Goal: Understand process/instructions: Learn how to perform a task or action

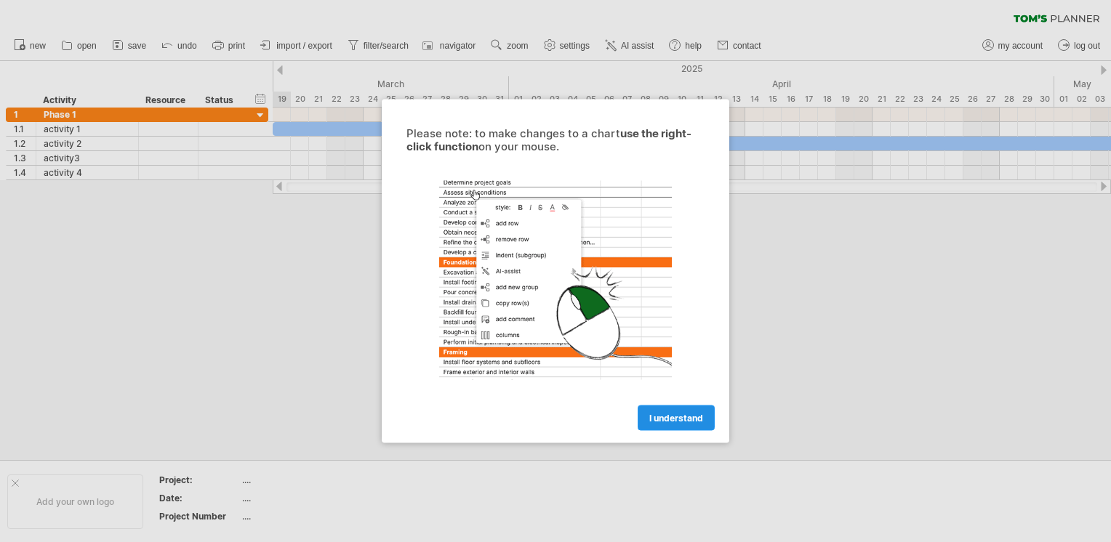
click at [670, 413] on span "I understand" at bounding box center [676, 418] width 54 height 11
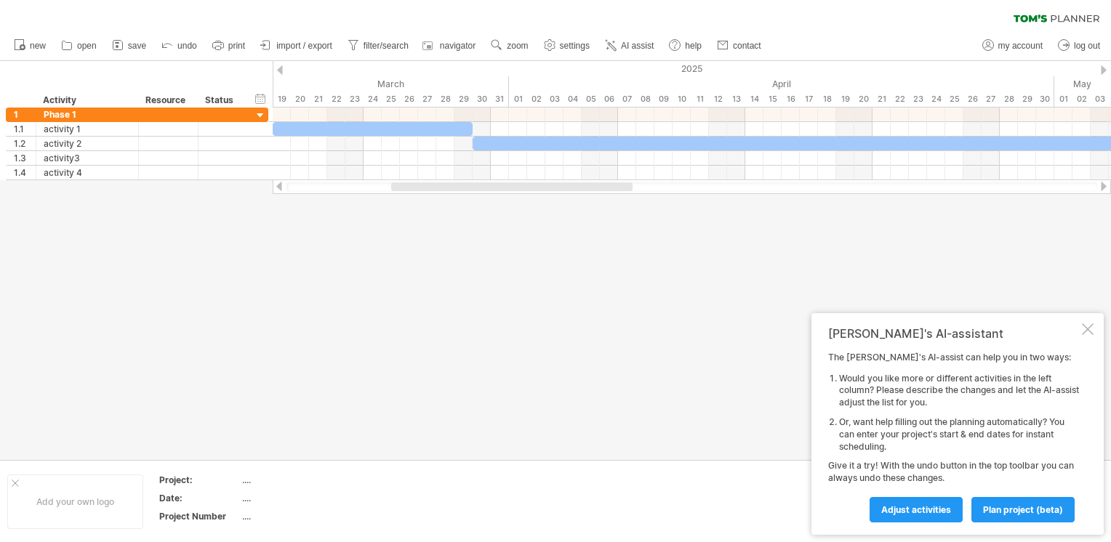
click at [1083, 324] on div at bounding box center [1088, 329] width 12 height 12
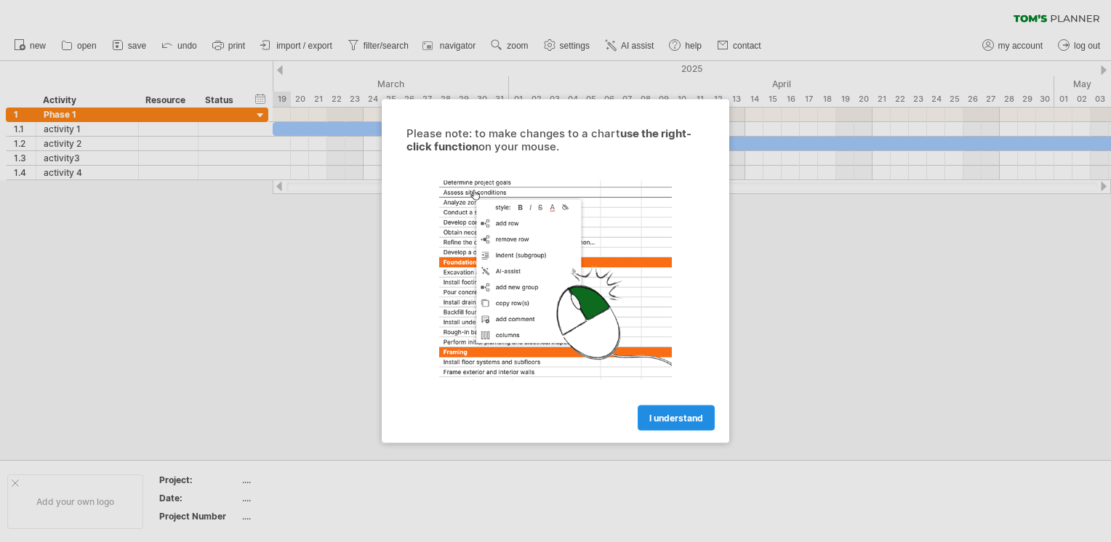
click at [662, 410] on link "I understand" at bounding box center [675, 418] width 77 height 25
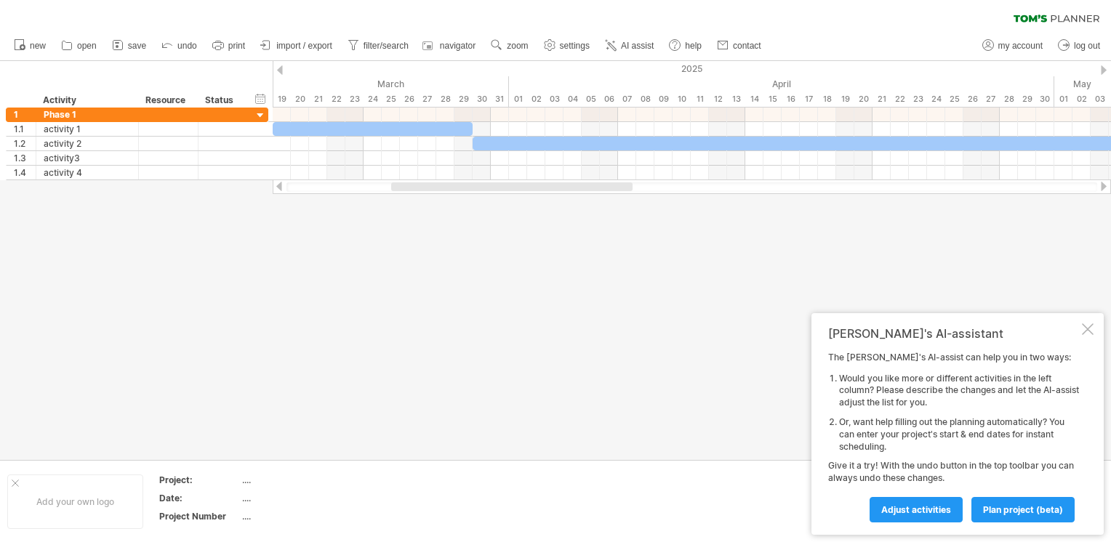
click at [1101, 185] on div at bounding box center [1104, 186] width 12 height 9
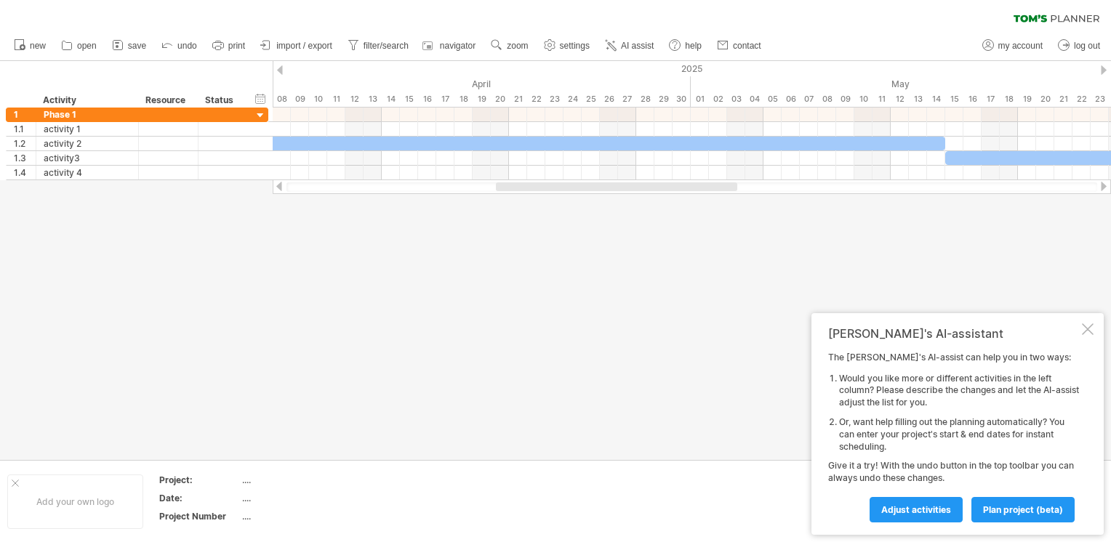
click at [1101, 185] on div at bounding box center [1104, 186] width 12 height 9
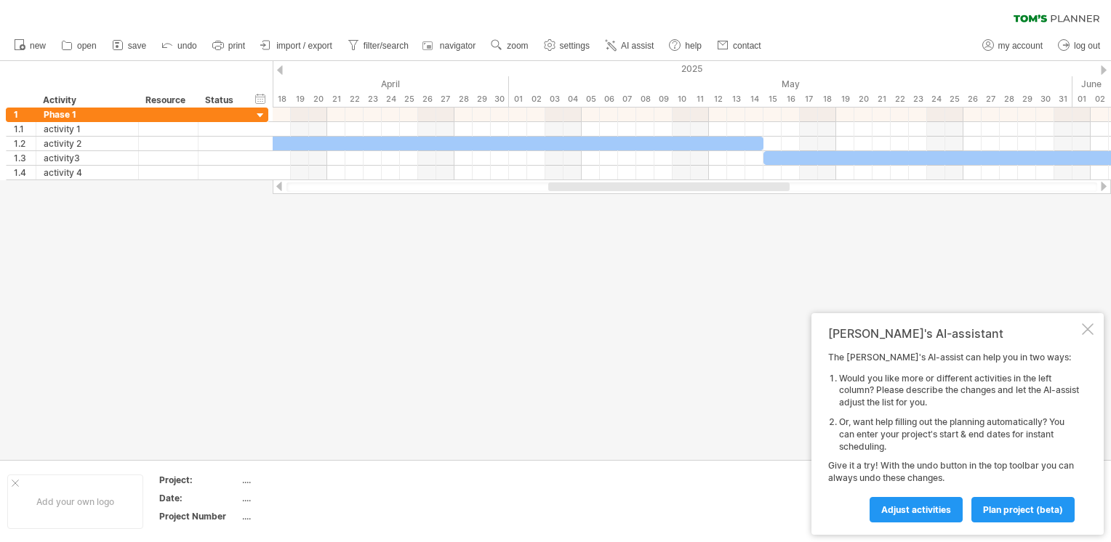
click at [1101, 185] on div at bounding box center [1104, 186] width 12 height 9
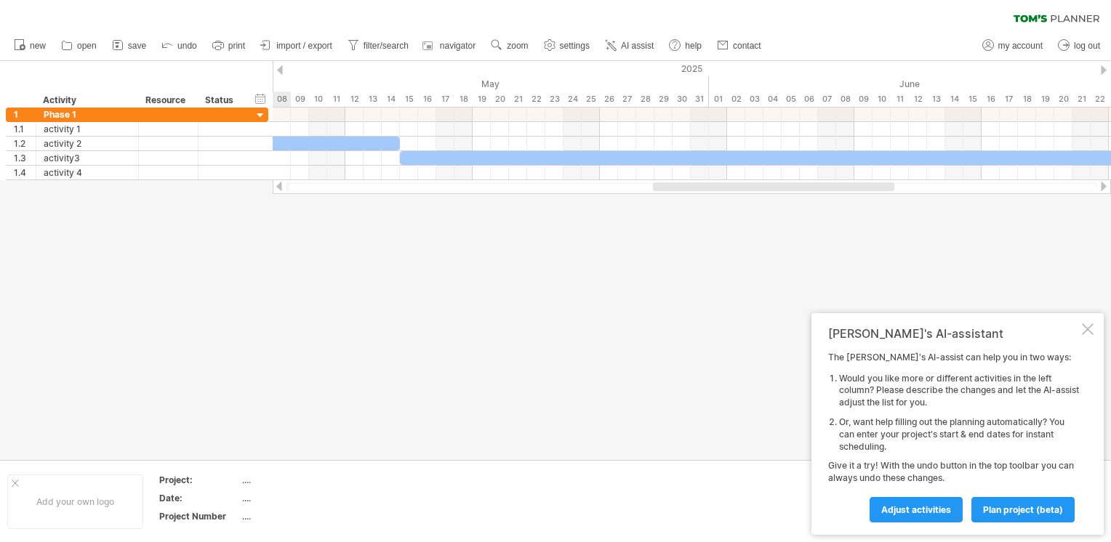
click at [1101, 185] on div at bounding box center [1104, 186] width 12 height 9
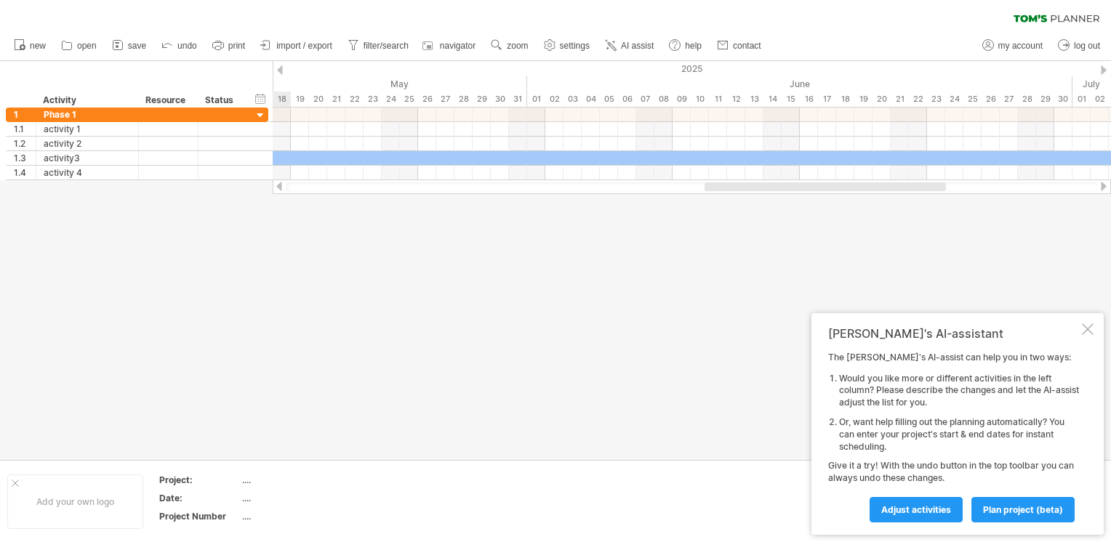
click at [1101, 185] on div at bounding box center [1104, 186] width 12 height 9
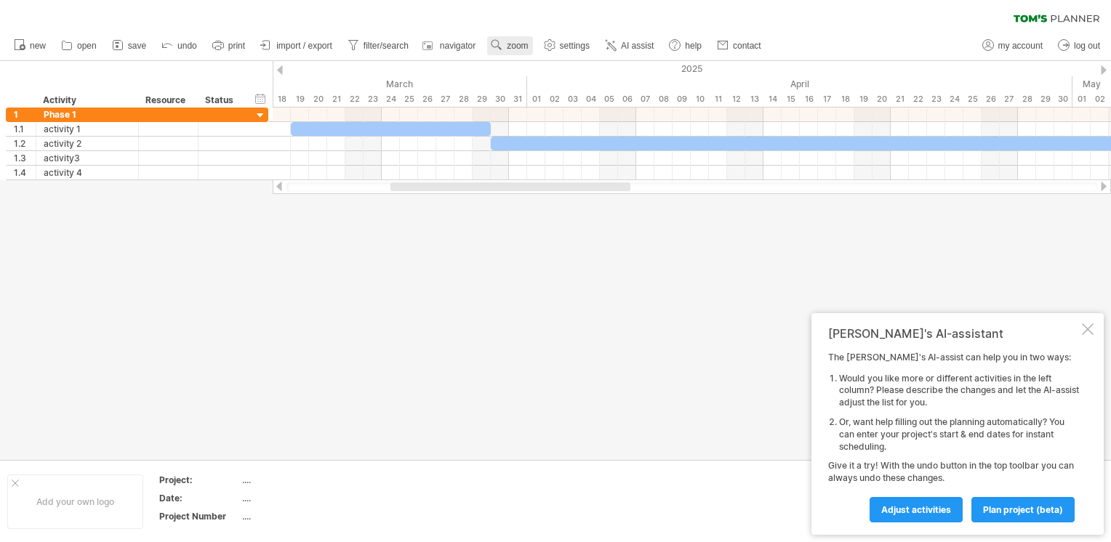
click at [524, 39] on link "zoom" at bounding box center [509, 45] width 45 height 19
click at [588, 106] on div "Day" at bounding box center [571, 104] width 81 height 23
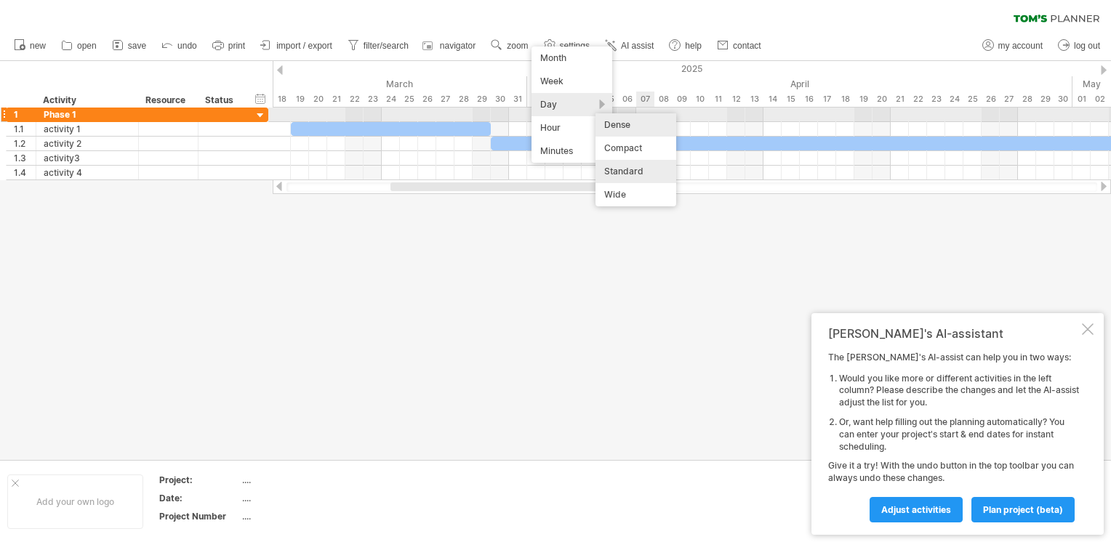
click at [644, 118] on div "Dense" at bounding box center [635, 124] width 81 height 23
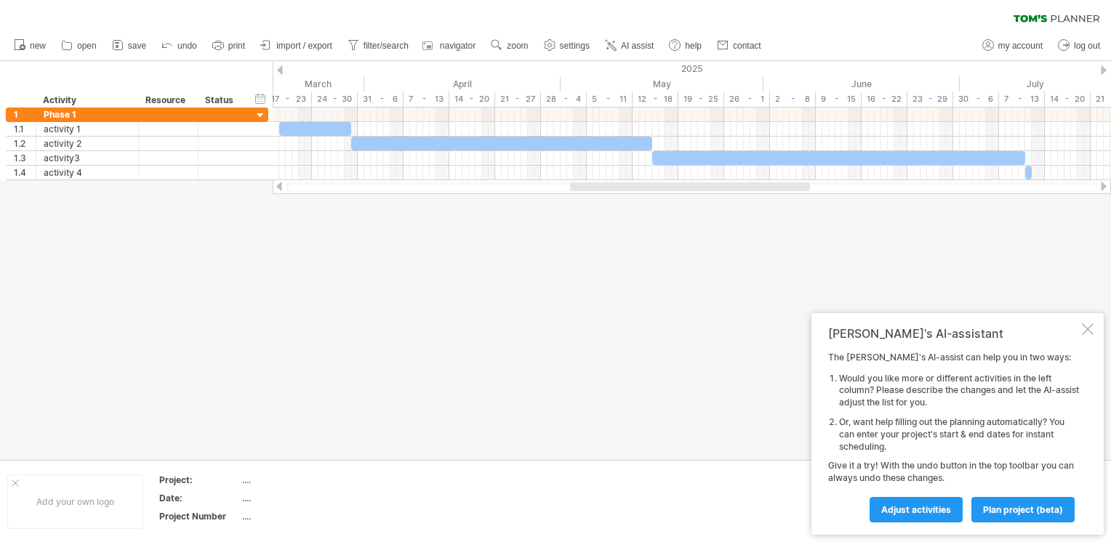
click at [1091, 327] on div at bounding box center [1088, 329] width 12 height 12
